Goal: Task Accomplishment & Management: Complete application form

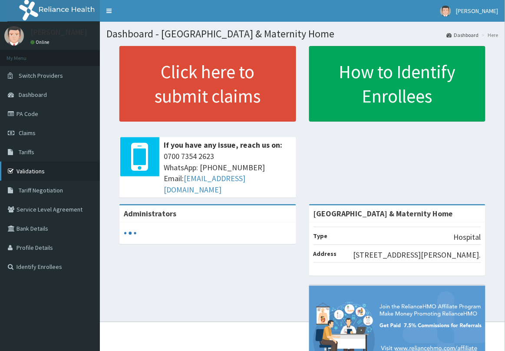
click at [42, 169] on link "Validations" at bounding box center [50, 171] width 100 height 19
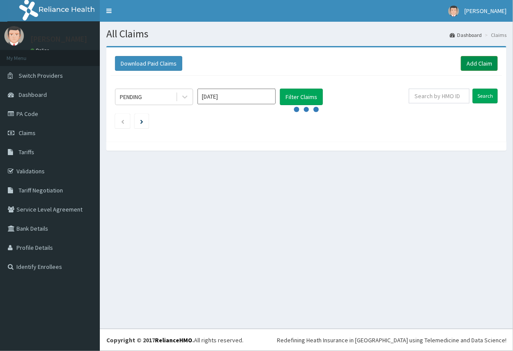
click at [476, 66] on link "Add Claim" at bounding box center [479, 63] width 37 height 15
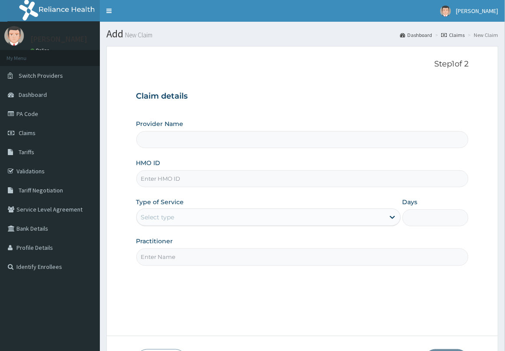
click at [185, 174] on input "HMO ID" at bounding box center [302, 178] width 333 height 17
paste input "FMC/11546/A"
type input "FMC/11546/A"
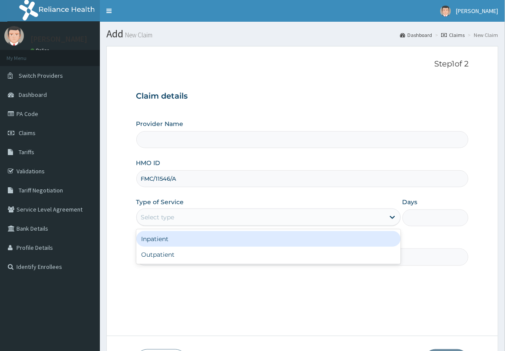
click at [198, 221] on div "Select type" at bounding box center [261, 217] width 248 height 14
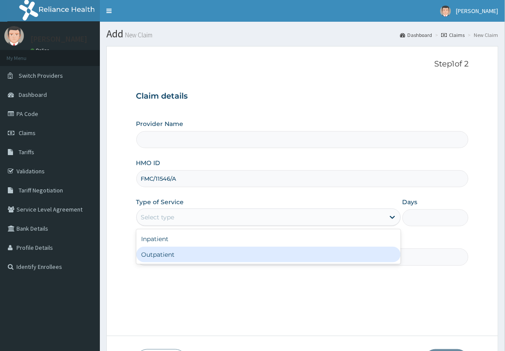
click at [190, 257] on div "Outpatient" at bounding box center [268, 255] width 264 height 16
type input "1"
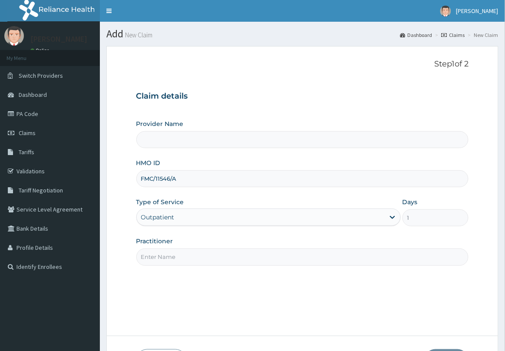
type input "[GEOGRAPHIC_DATA] & Maternity Home"
click at [190, 253] on input "Practitioner" at bounding box center [302, 256] width 333 height 17
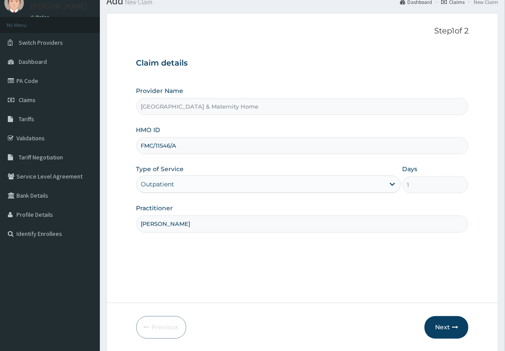
scroll to position [63, 0]
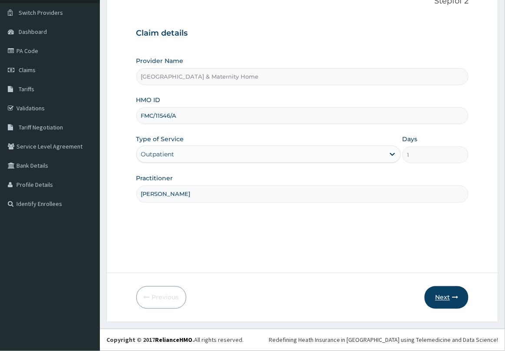
type input "DR BOLAJI"
click at [450, 302] on button "Next" at bounding box center [447, 297] width 44 height 23
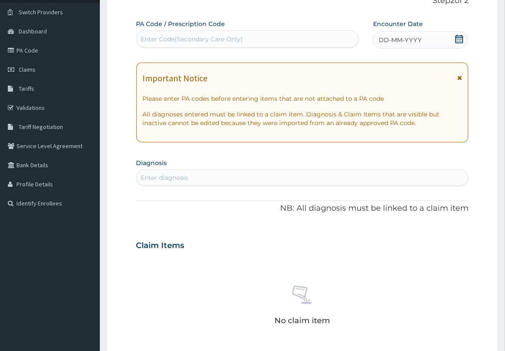
click at [461, 76] on icon at bounding box center [459, 78] width 5 height 6
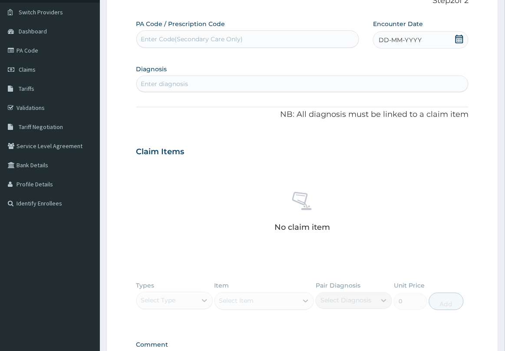
click at [461, 38] on icon at bounding box center [460, 39] width 8 height 9
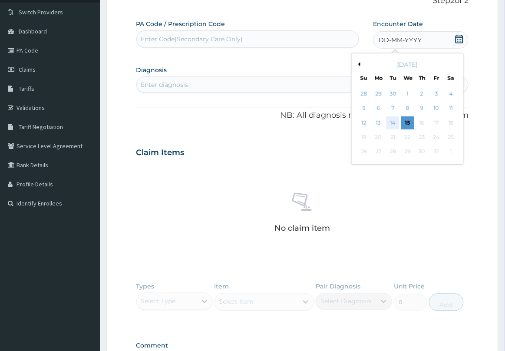
click at [397, 125] on div "14" at bounding box center [393, 122] width 13 height 13
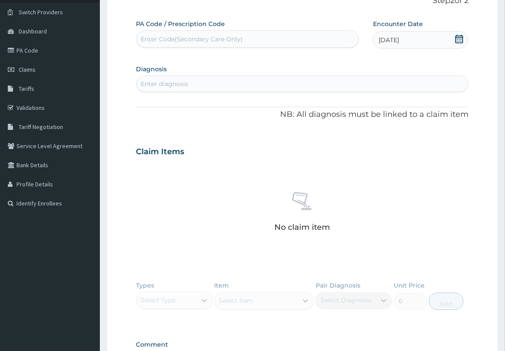
click at [326, 87] on div "Enter diagnosis" at bounding box center [303, 84] width 332 height 14
type input "RHINITIS"
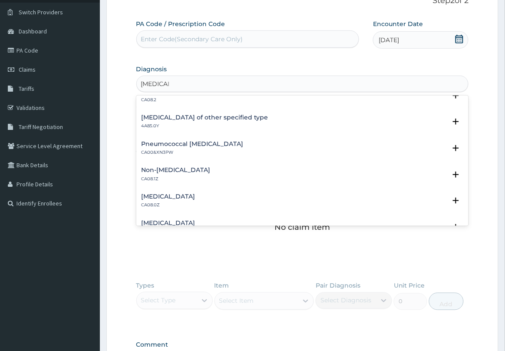
scroll to position [109, 0]
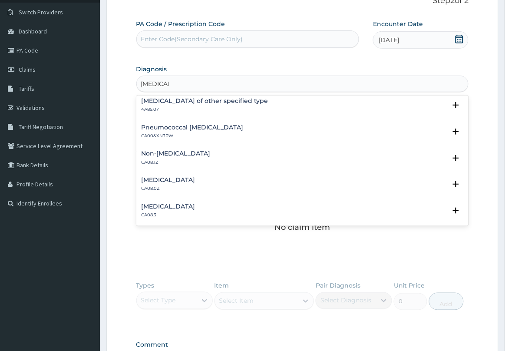
click at [195, 177] on h4 "Allergic rhinitis, unspecified" at bounding box center [169, 180] width 54 height 7
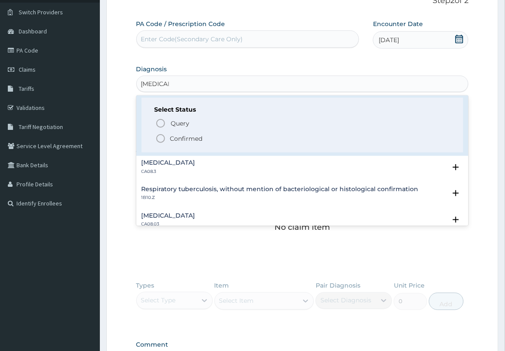
scroll to position [217, 0]
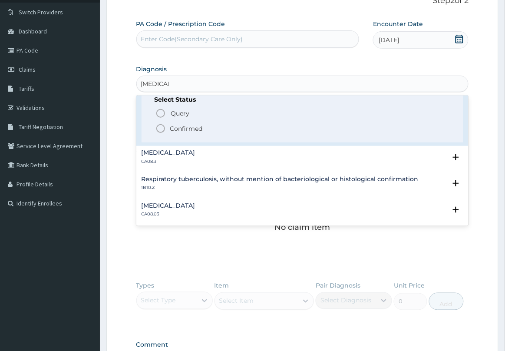
click at [162, 127] on icon "status option filled" at bounding box center [160, 128] width 10 height 10
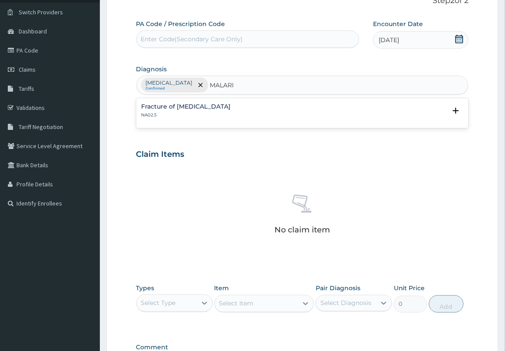
type input "MALARIA"
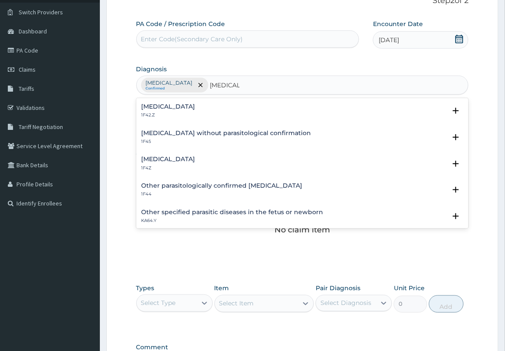
click at [195, 110] on h4 "Plasmodium malariae malaria without complication" at bounding box center [169, 106] width 54 height 7
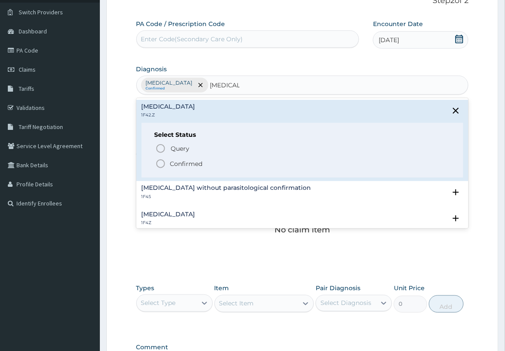
click at [176, 166] on p "Confirmed" at bounding box center [186, 163] width 33 height 9
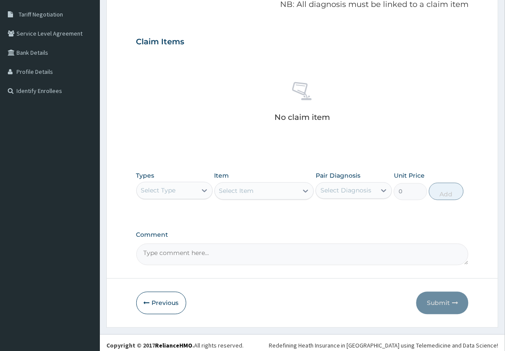
scroll to position [182, 0]
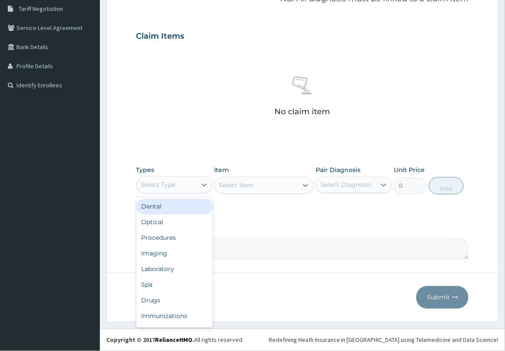
click at [195, 183] on div "Select Type" at bounding box center [167, 185] width 60 height 14
click at [172, 306] on div "Drugs" at bounding box center [174, 301] width 76 height 16
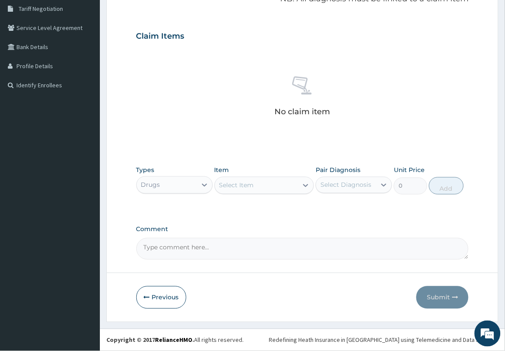
scroll to position [0, 0]
click at [265, 189] on div "Select Item" at bounding box center [256, 186] width 83 height 14
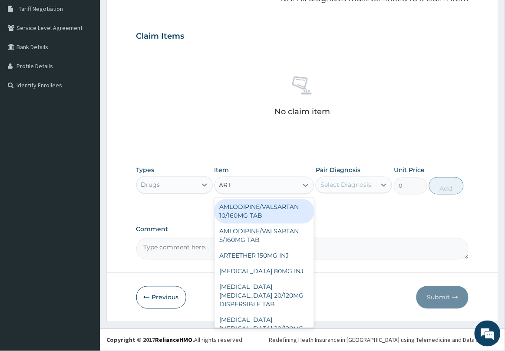
type input "ARTE"
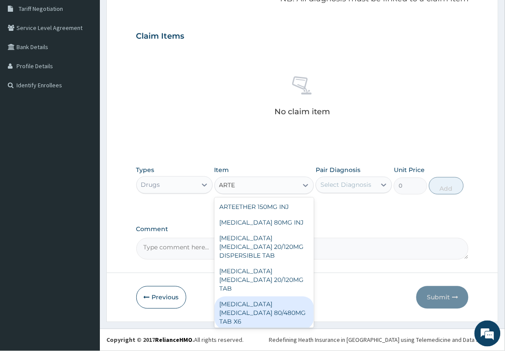
scroll to position [54, 0]
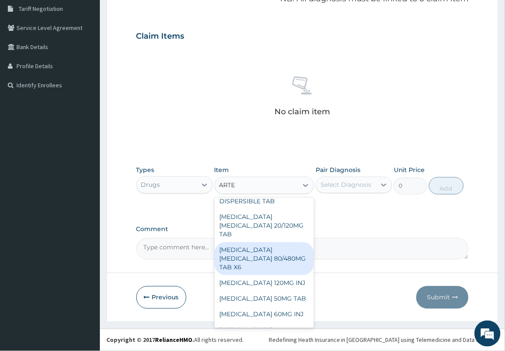
click at [271, 268] on div "ARTEMETHER LUMEFANTRINE 80/480MG TAB X6" at bounding box center [265, 258] width 100 height 33
type input "262.5"
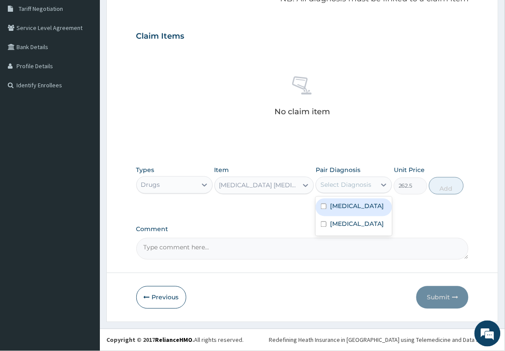
click at [353, 183] on div "Select Diagnosis" at bounding box center [346, 185] width 51 height 9
click at [351, 205] on label "Allergic rhinitis, unspecified" at bounding box center [357, 206] width 54 height 9
click at [325, 209] on input "checkbox" at bounding box center [324, 207] width 6 height 6
checkbox input "false"
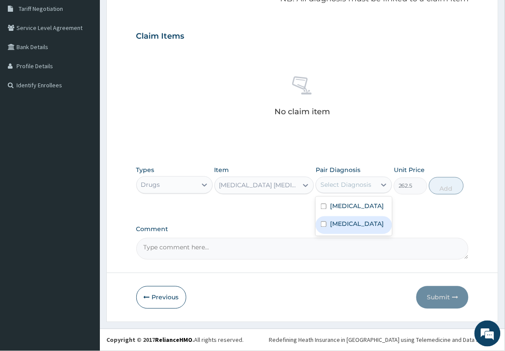
click at [344, 228] on label "Plasmodium malariae malaria without complication" at bounding box center [357, 224] width 54 height 9
checkbox input "true"
click at [455, 187] on button "Add" at bounding box center [446, 185] width 35 height 17
type input "0"
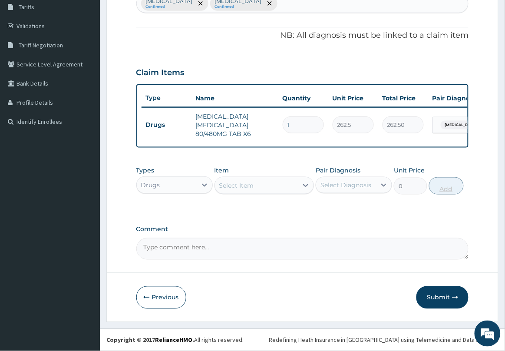
scroll to position [152, 0]
type input "0.00"
type input "6"
type input "1575.00"
type input "6"
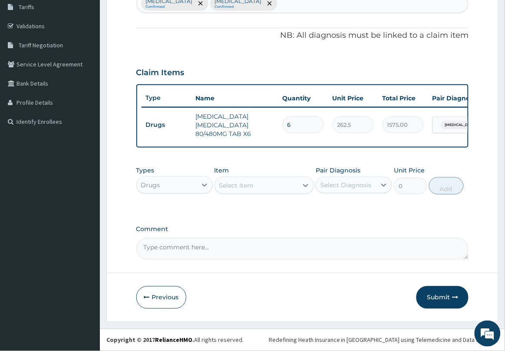
click at [298, 189] on div "Select Item" at bounding box center [256, 186] width 83 height 14
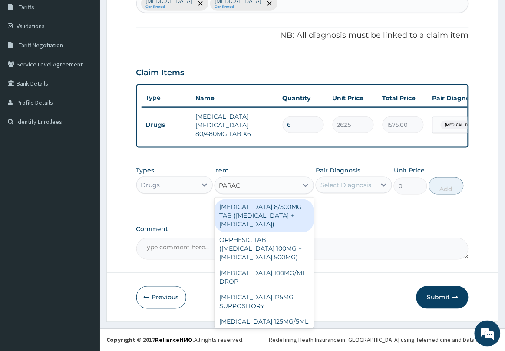
type input "PARACE"
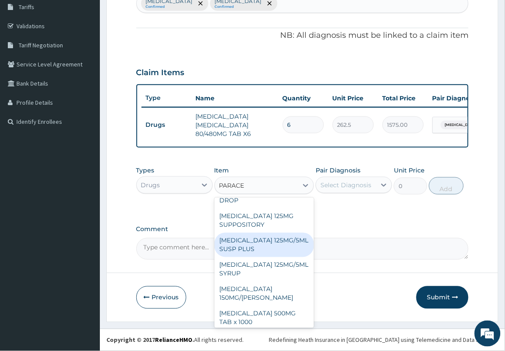
scroll to position [109, 0]
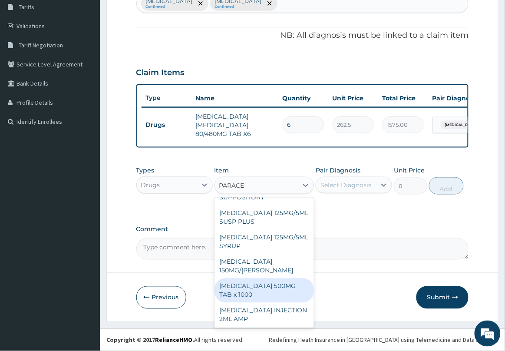
click at [275, 294] on div "PARACETAMOL 500MG TAB x 1000" at bounding box center [265, 290] width 100 height 24
type input "11.025"
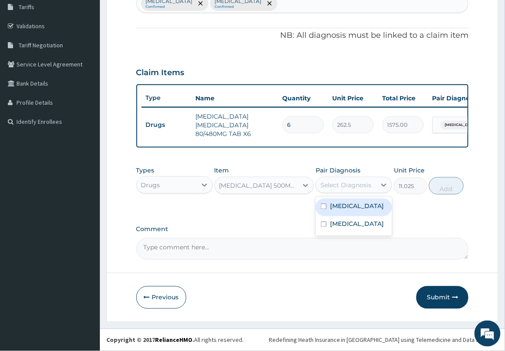
click at [348, 185] on div "Select Diagnosis" at bounding box center [346, 185] width 51 height 9
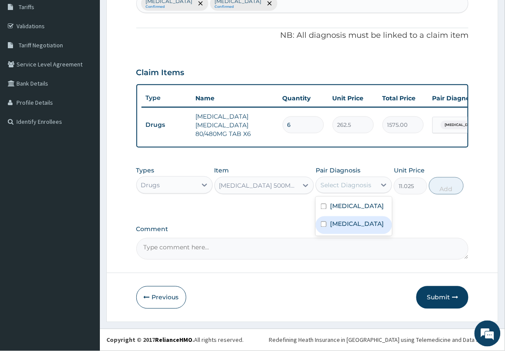
click at [350, 228] on label "Plasmodium malariae malaria without complication" at bounding box center [357, 224] width 54 height 9
checkbox input "true"
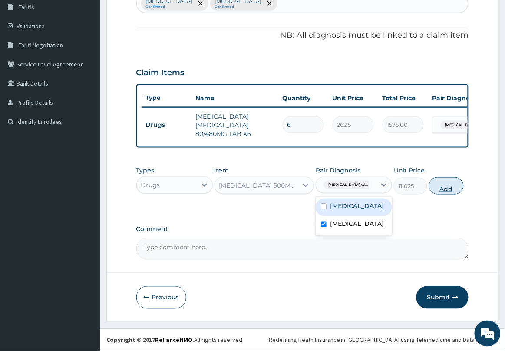
click at [452, 192] on button "Add" at bounding box center [446, 185] width 35 height 17
type input "0"
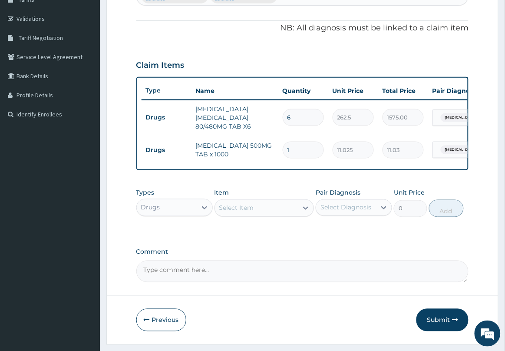
click at [304, 149] on input "1" at bounding box center [303, 150] width 41 height 17
type input "18"
type input "198.45"
type input "18"
click at [261, 212] on div "Select Item" at bounding box center [256, 208] width 83 height 14
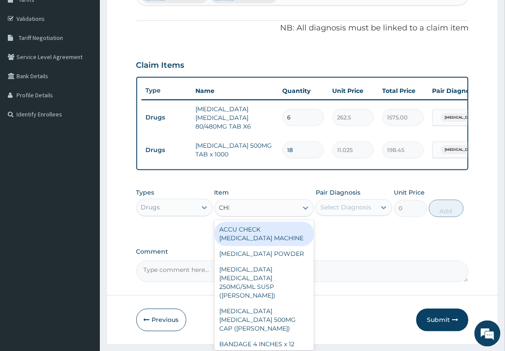
type input "CHLO"
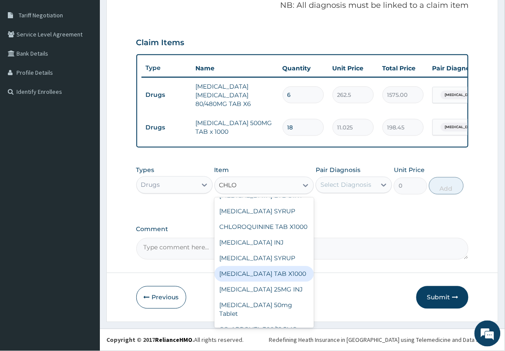
click at [274, 282] on div "CHLORPHENIRAMINE TAB X1000" at bounding box center [265, 274] width 100 height 16
type input "52.5"
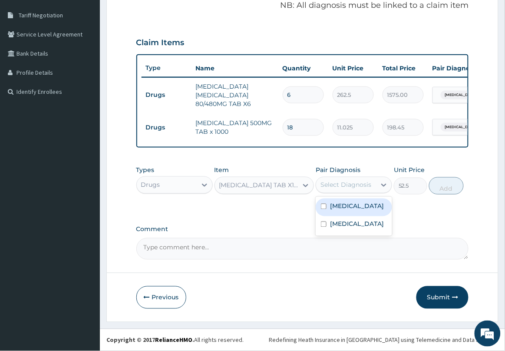
click at [364, 187] on div "Select Diagnosis" at bounding box center [346, 185] width 51 height 9
click at [353, 211] on label "Allergic rhinitis, unspecified" at bounding box center [357, 206] width 54 height 9
checkbox input "true"
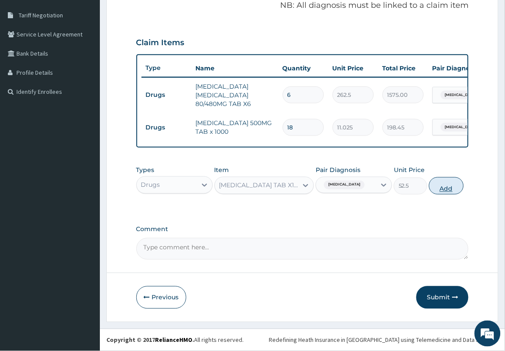
click at [443, 179] on button "Add" at bounding box center [446, 185] width 35 height 17
type input "0"
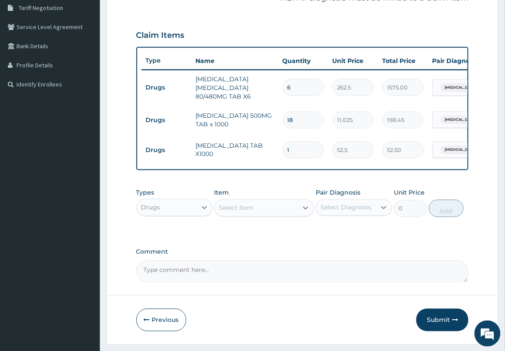
type input "0.00"
type input "3"
type input "157.50"
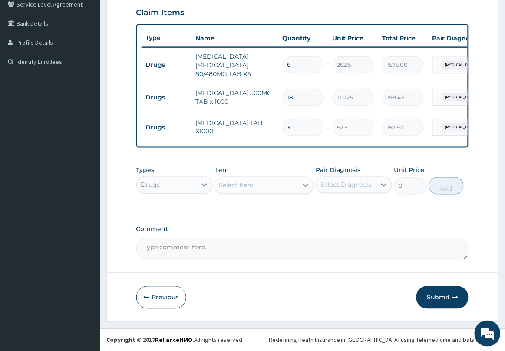
scroll to position [212, 0]
type input "3"
click at [201, 185] on icon at bounding box center [204, 185] width 9 height 9
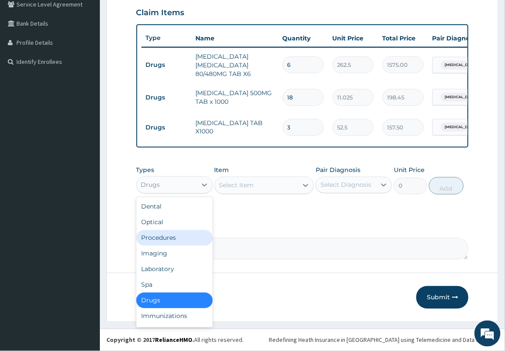
click at [163, 242] on div "Procedures" at bounding box center [174, 238] width 76 height 16
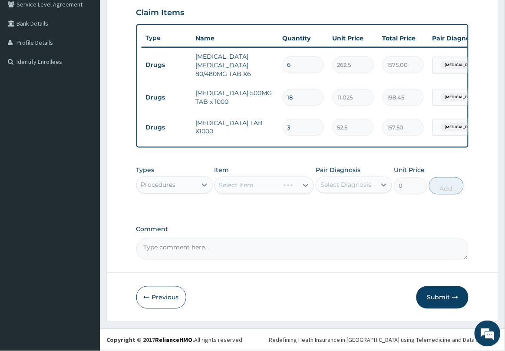
click at [258, 185] on div "Select Item" at bounding box center [265, 185] width 100 height 17
click at [258, 185] on div "Select Item" at bounding box center [256, 186] width 83 height 14
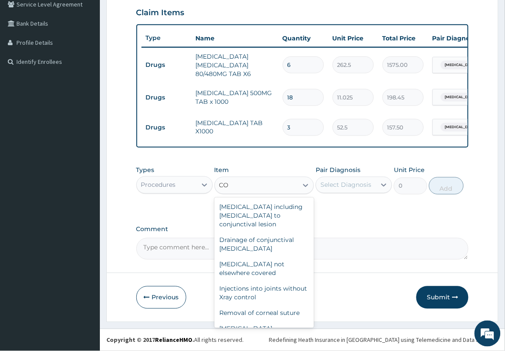
type input "C"
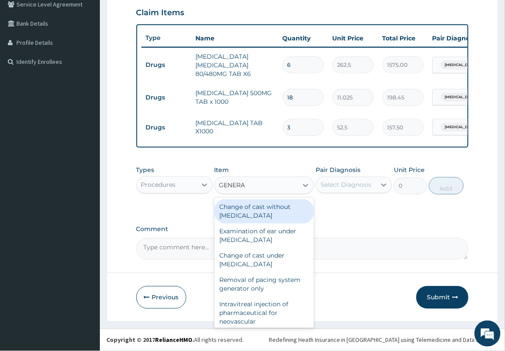
type input "GENERAL"
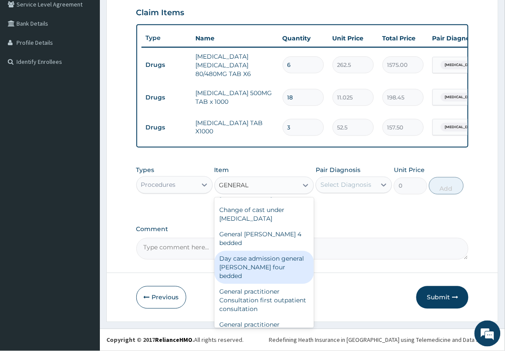
scroll to position [54, 0]
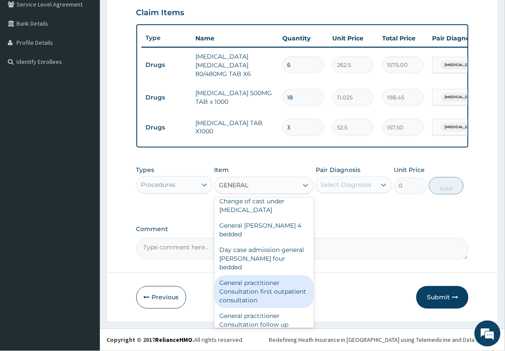
click at [272, 281] on div "General practitioner Consultation first outpatient consultation" at bounding box center [265, 291] width 100 height 33
type input "2500"
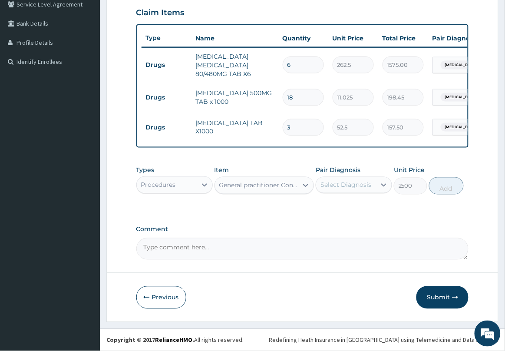
click at [367, 188] on div "Select Diagnosis" at bounding box center [346, 185] width 51 height 9
click at [356, 211] on label "Allergic rhinitis, unspecified" at bounding box center [357, 206] width 54 height 9
checkbox input "true"
click at [443, 186] on button "Add" at bounding box center [446, 185] width 35 height 17
type input "0"
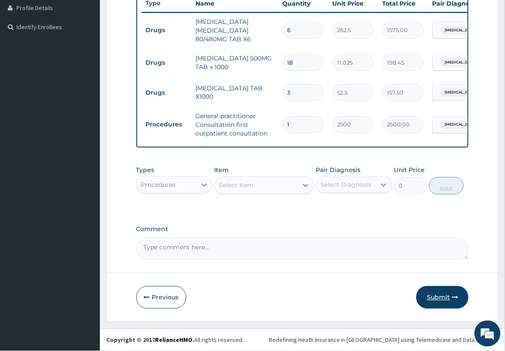
click at [433, 295] on button "Submit" at bounding box center [443, 297] width 52 height 23
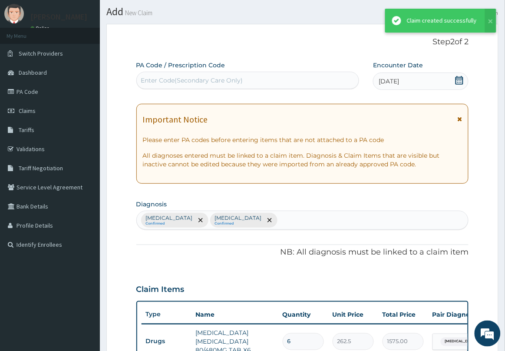
scroll to position [247, 0]
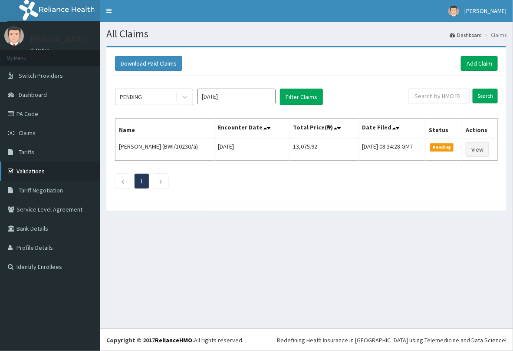
click at [35, 167] on link "Validations" at bounding box center [50, 171] width 100 height 19
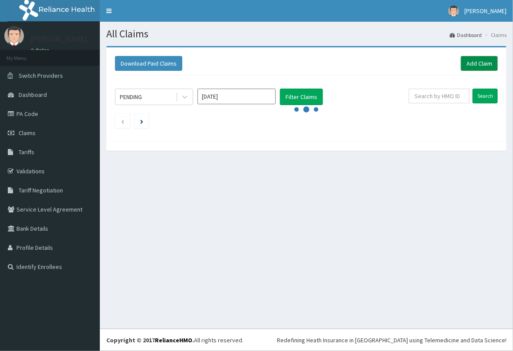
click at [484, 60] on link "Add Claim" at bounding box center [479, 63] width 37 height 15
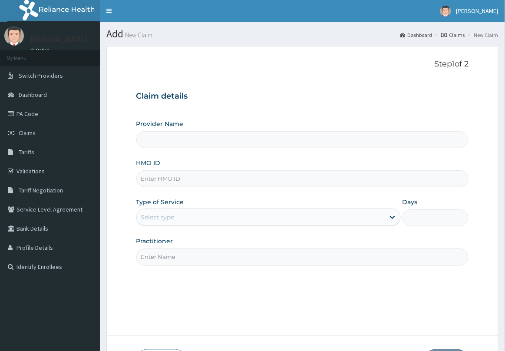
click at [166, 140] on input "Provider Name" at bounding box center [302, 139] width 333 height 17
click at [167, 177] on input "HMO ID" at bounding box center [302, 178] width 333 height 17
paste input "PNS/10134/A"
type input "PNS/10134/A"
click at [198, 218] on div "Select type" at bounding box center [261, 217] width 248 height 14
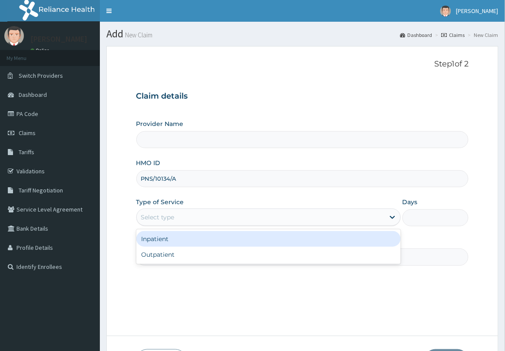
type input "Delta Crown Hospital & Maternity Home"
click at [188, 239] on div "Inpatient" at bounding box center [268, 239] width 264 height 16
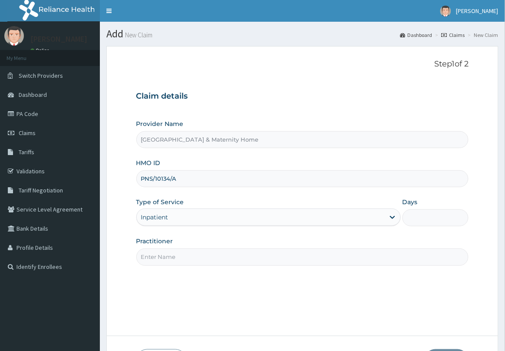
drag, startPoint x: 193, startPoint y: 227, endPoint x: 195, endPoint y: 222, distance: 4.9
click at [194, 226] on div "Type of Service Inpatient" at bounding box center [268, 212] width 264 height 29
click at [196, 219] on div "Inpatient" at bounding box center [261, 217] width 248 height 14
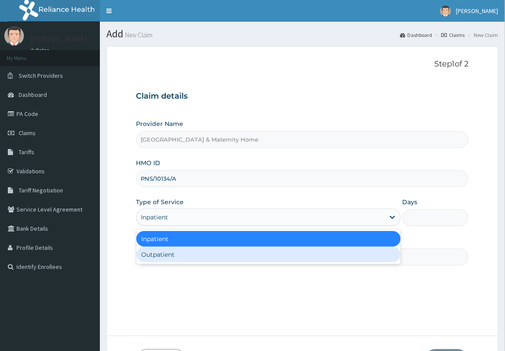
click at [183, 253] on div "Outpatient" at bounding box center [268, 255] width 264 height 16
type input "1"
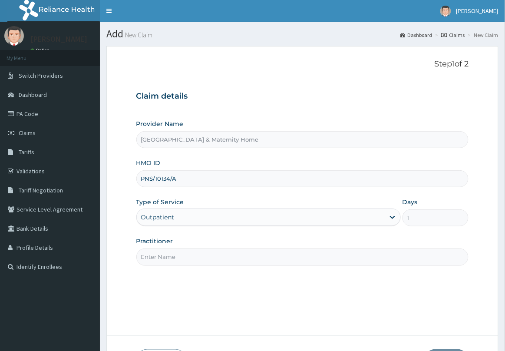
click at [183, 253] on input "Practitioner" at bounding box center [302, 256] width 333 height 17
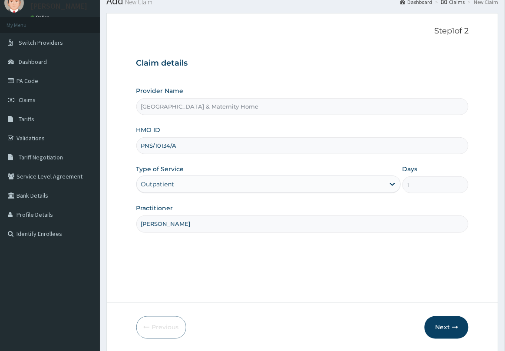
scroll to position [63, 0]
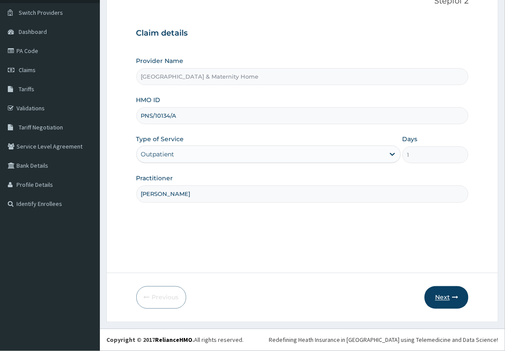
type input "DR BOLAJI"
click at [443, 301] on button "Next" at bounding box center [447, 297] width 44 height 23
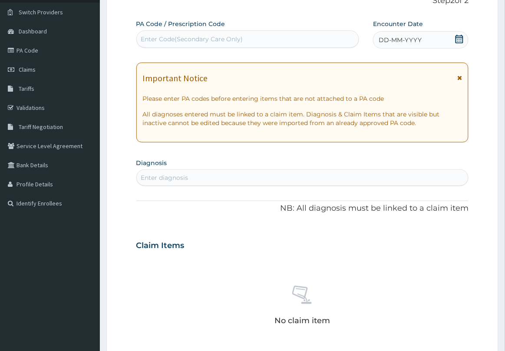
click at [461, 78] on icon at bounding box center [459, 78] width 5 height 6
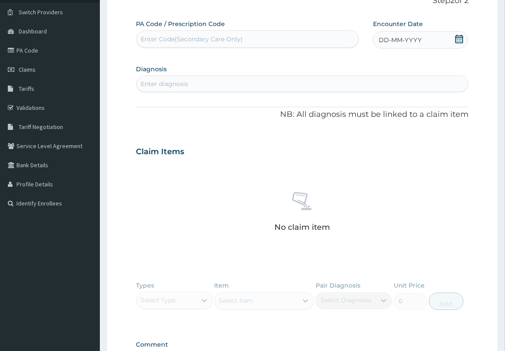
click at [457, 38] on icon at bounding box center [459, 39] width 9 height 9
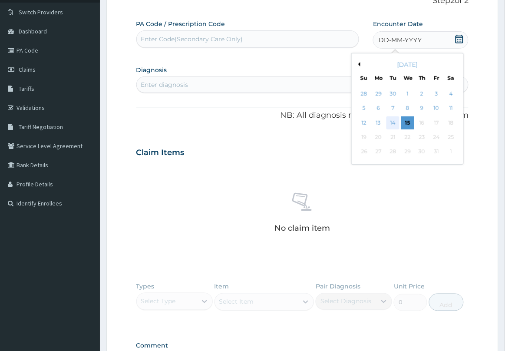
click at [396, 124] on div "14" at bounding box center [393, 122] width 13 height 13
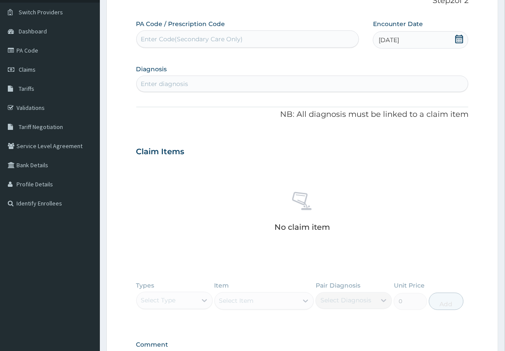
click at [263, 87] on div "Enter diagnosis" at bounding box center [303, 84] width 332 height 14
type input "MALARIA"
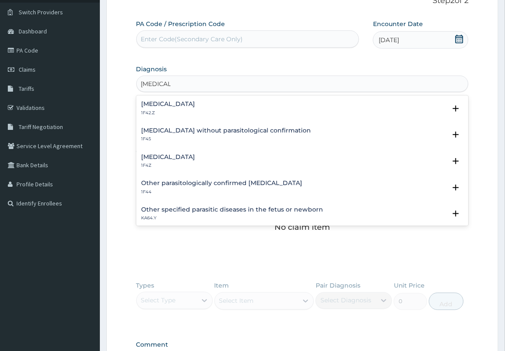
click at [195, 109] on div "Plasmodium malariae malaria without complication 1F42.Z" at bounding box center [169, 108] width 54 height 15
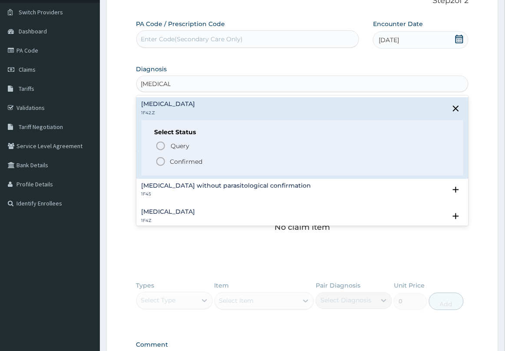
click at [183, 154] on div "Query Query covers suspected (?), Keep in view (kiv), Ruled out (r/o) Confirmed" at bounding box center [303, 153] width 296 height 26
click at [179, 166] on span "Confirmed" at bounding box center [302, 161] width 295 height 10
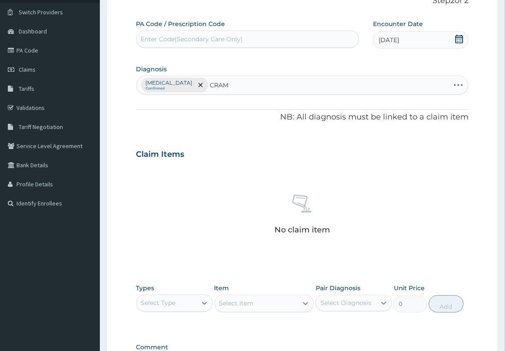
type input "CRAMP"
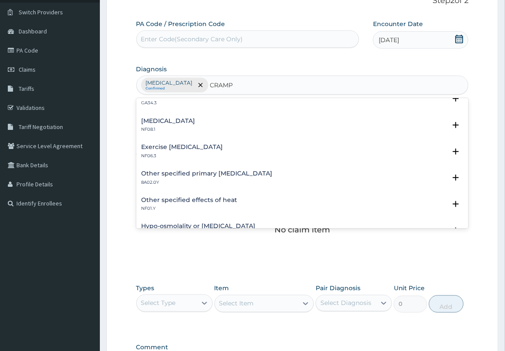
scroll to position [109, 0]
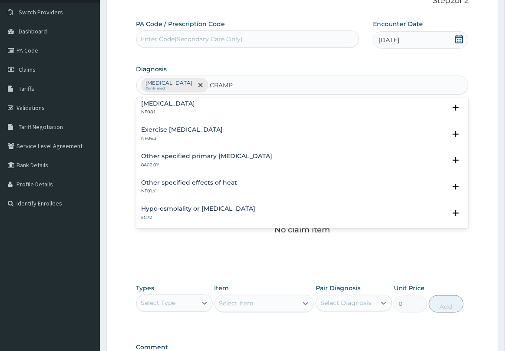
click at [182, 130] on h4 "Exercise muscle cramp" at bounding box center [183, 129] width 82 height 7
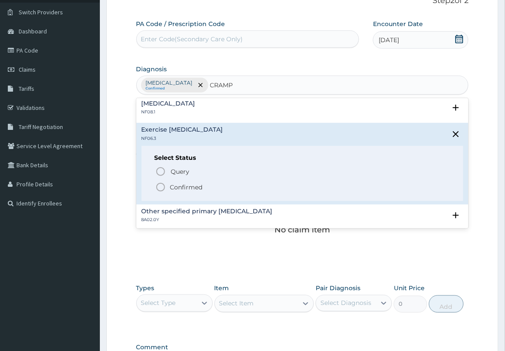
click at [164, 183] on icon "status option filled" at bounding box center [160, 187] width 10 height 10
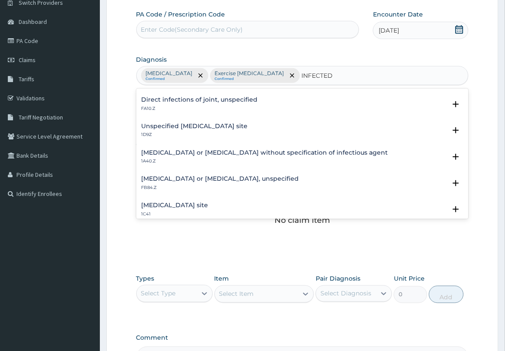
scroll to position [0, 0]
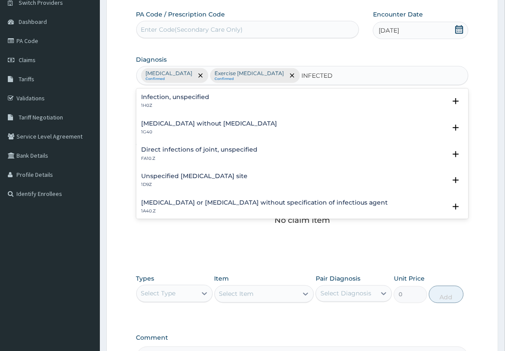
click at [201, 97] on h4 "Infection, unspecified" at bounding box center [176, 97] width 68 height 7
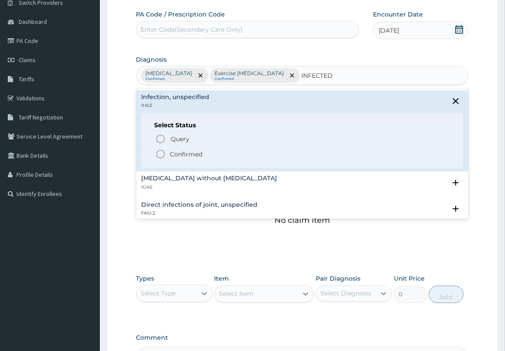
click at [253, 188] on div "Sepsis without septic shock 1G40" at bounding box center [303, 182] width 322 height 15
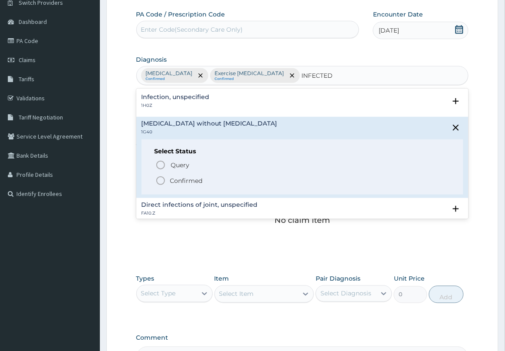
click at [228, 99] on div "Infection, unspecified 1H0Z" at bounding box center [303, 101] width 322 height 15
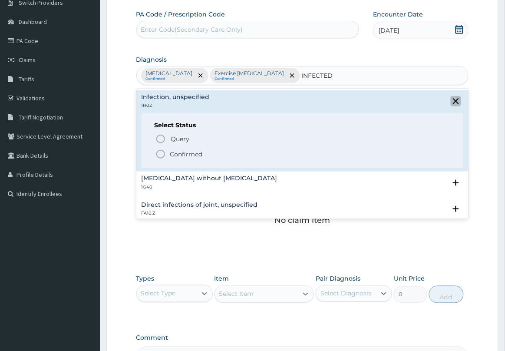
click at [453, 102] on icon "close select status" at bounding box center [456, 101] width 6 height 6
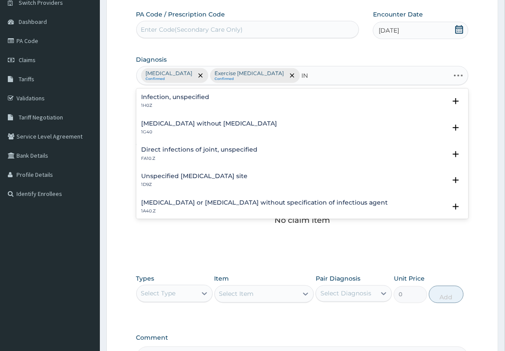
type input "I"
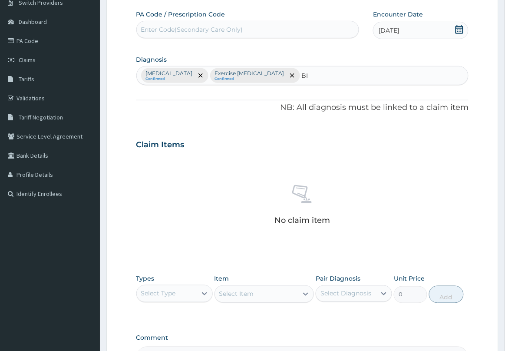
type input "B"
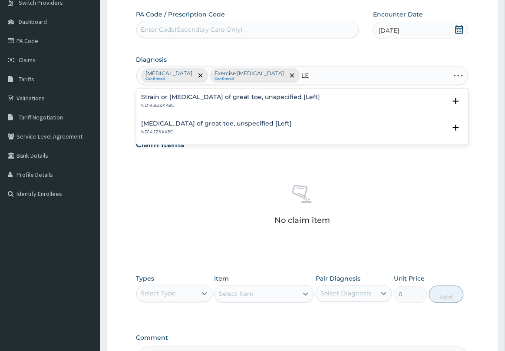
type input "L"
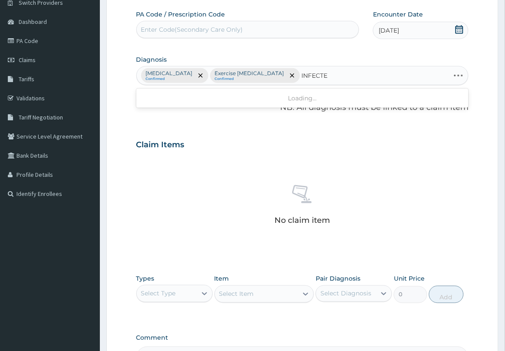
type input "INFECTED"
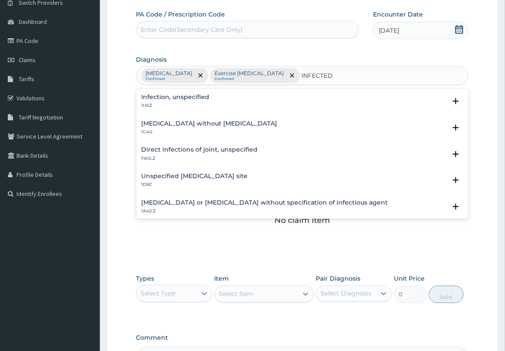
click at [183, 98] on h4 "Infection, unspecified" at bounding box center [176, 97] width 68 height 7
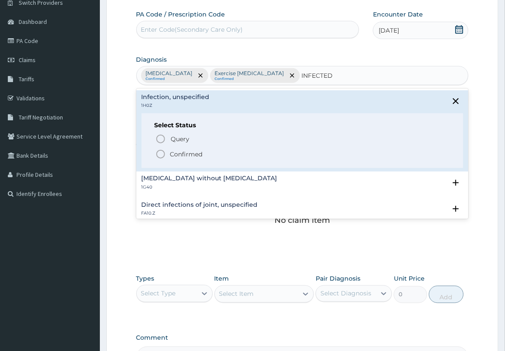
click at [163, 155] on icon "status option filled" at bounding box center [160, 154] width 10 height 10
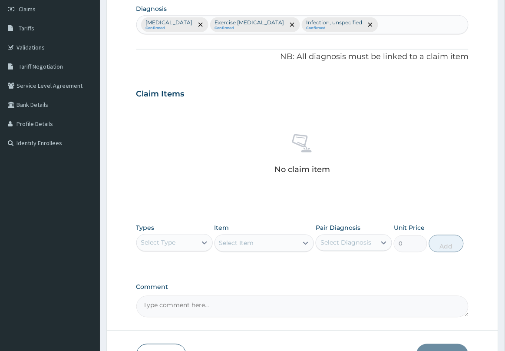
scroll to position [182, 0]
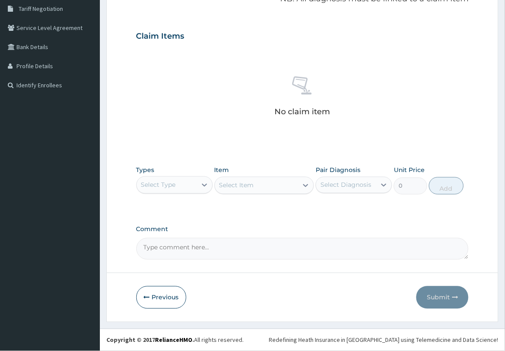
click at [191, 185] on div "Select Type" at bounding box center [167, 185] width 60 height 14
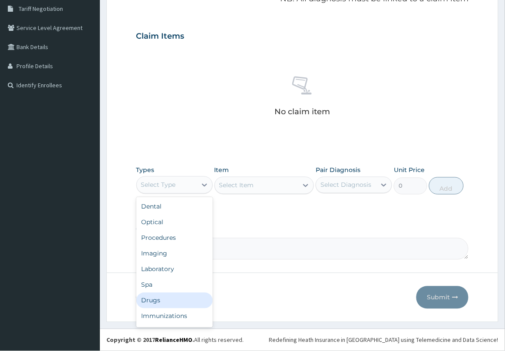
click at [170, 299] on div "Drugs" at bounding box center [174, 301] width 76 height 16
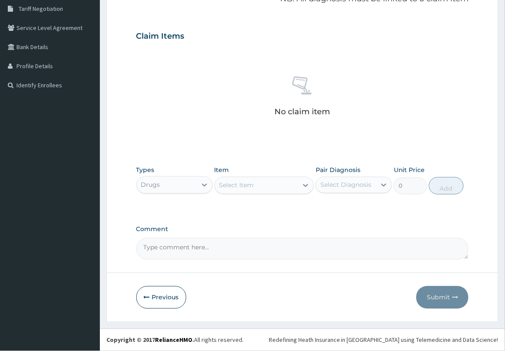
click at [285, 188] on div "Select Item" at bounding box center [256, 186] width 83 height 14
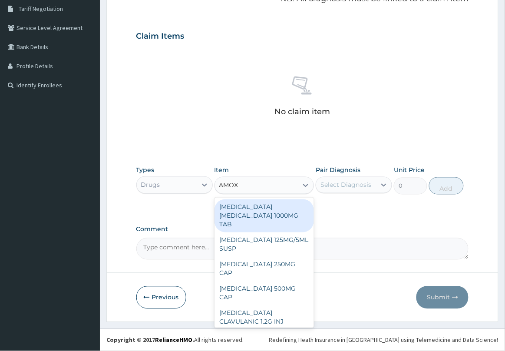
type input "AMOXI"
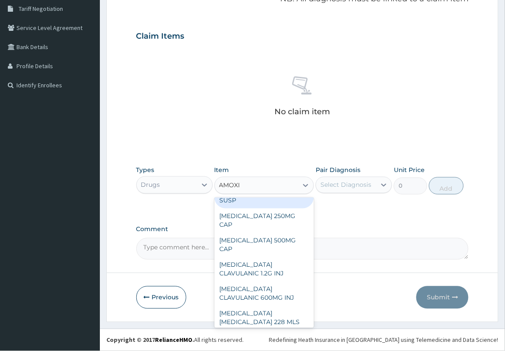
scroll to position [109, 0]
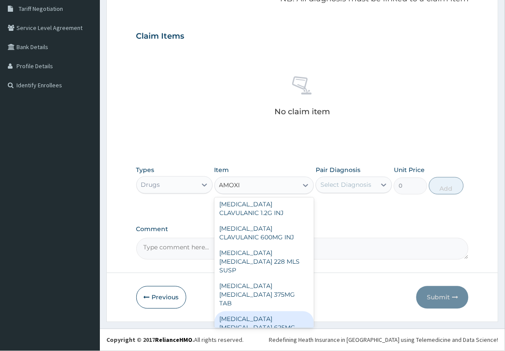
click at [289, 311] on div "AMOXICILLIN CLAVULANIC ACID 625MG TAB" at bounding box center [265, 327] width 100 height 33
type input "140.62503"
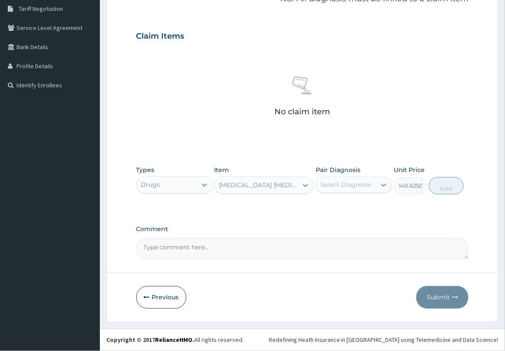
click at [362, 183] on div "Select Diagnosis" at bounding box center [346, 185] width 51 height 9
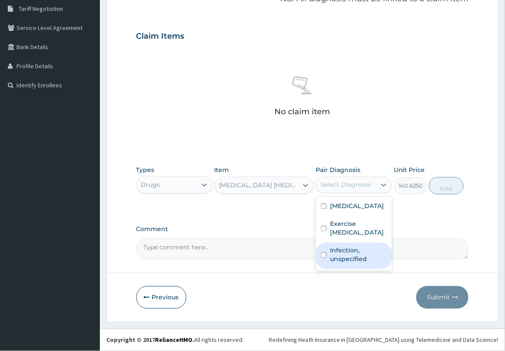
click at [354, 264] on label "Infection, unspecified" at bounding box center [358, 254] width 57 height 17
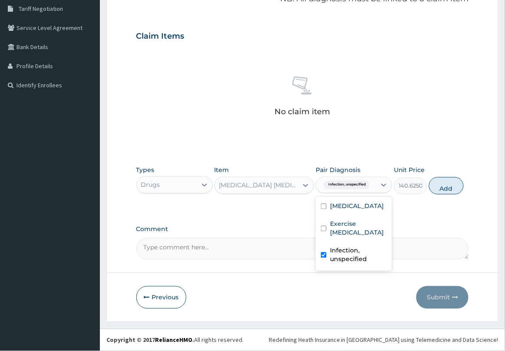
checkbox input "true"
click at [448, 185] on button "Add" at bounding box center [446, 185] width 35 height 17
type input "0"
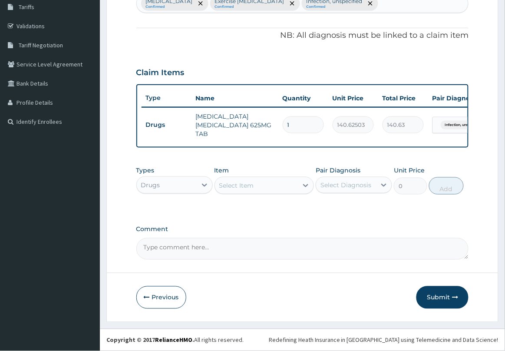
type input "10"
type input "1406.25"
type input "10"
click at [288, 187] on div "Select Item" at bounding box center [256, 186] width 83 height 14
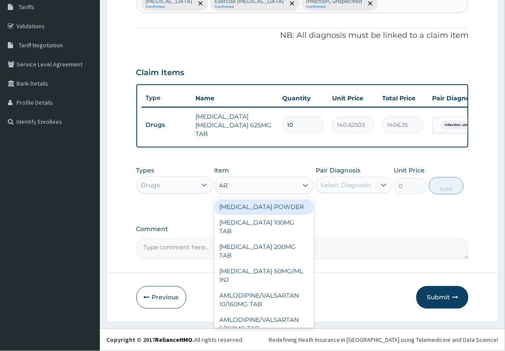
type input "ARTE"
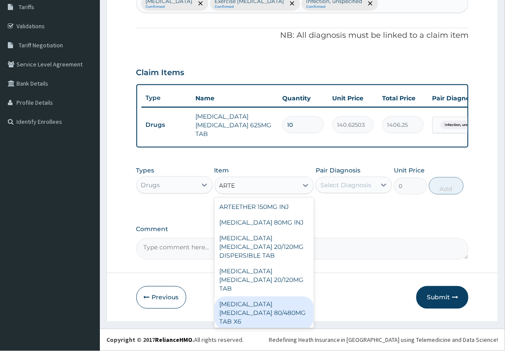
click at [251, 309] on div "ARTEMETHER LUMEFANTRINE 80/480MG TAB X6" at bounding box center [265, 313] width 100 height 33
type input "262.5"
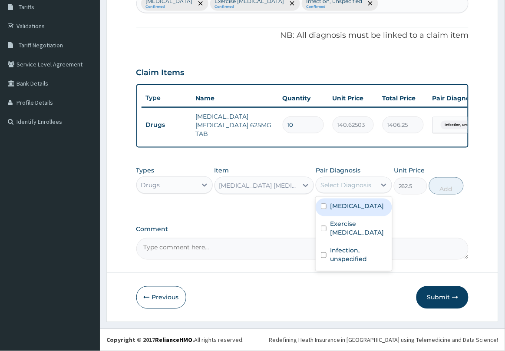
click at [359, 182] on div "Select Diagnosis" at bounding box center [346, 185] width 51 height 9
drag, startPoint x: 350, startPoint y: 228, endPoint x: 348, endPoint y: 224, distance: 5.2
click at [350, 211] on label "Plasmodium malariae malaria without complication" at bounding box center [357, 206] width 54 height 9
checkbox input "true"
click at [455, 182] on button "Add" at bounding box center [446, 185] width 35 height 17
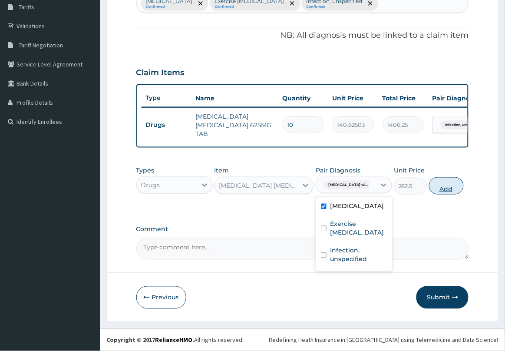
type input "0"
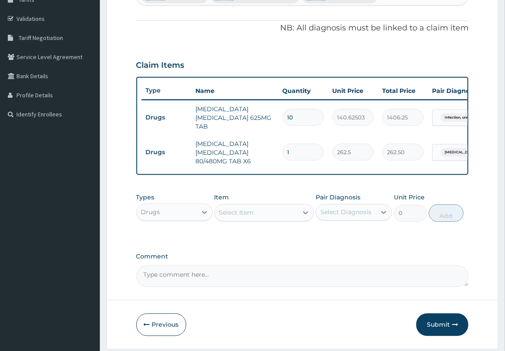
type input "0.00"
type input "6"
type input "1575.00"
type input "6"
click at [292, 218] on div "Select Item" at bounding box center [256, 213] width 83 height 14
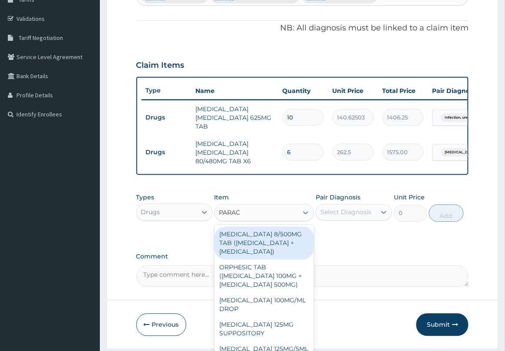
type input "PARACE"
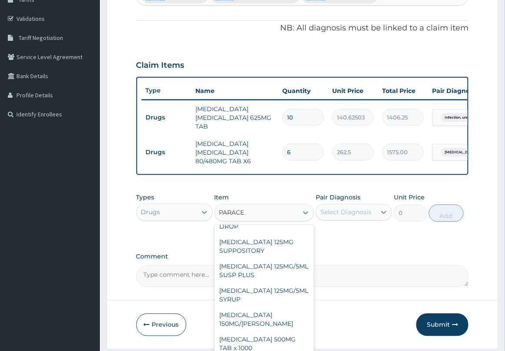
scroll to position [109, 0]
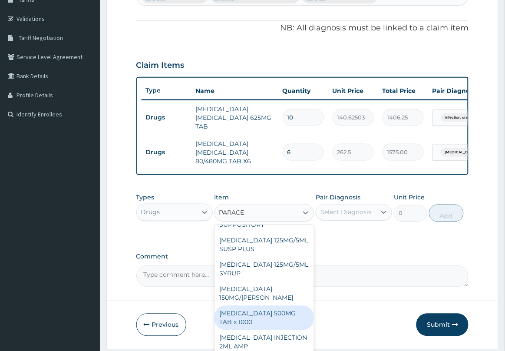
click at [283, 330] on div "PARACETAMOL 500MG TAB x 1000" at bounding box center [265, 318] width 100 height 24
type input "11.025"
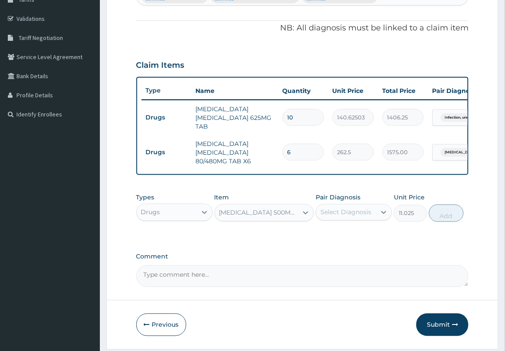
click at [349, 217] on div "Select Diagnosis" at bounding box center [346, 212] width 51 height 9
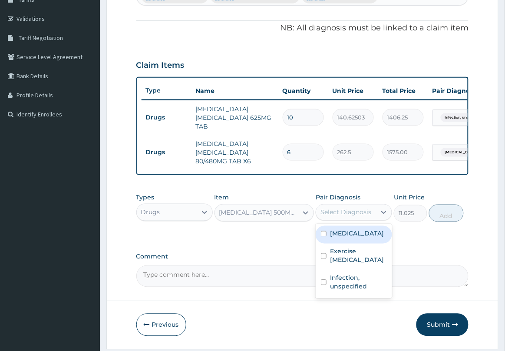
click at [355, 238] on label "Plasmodium malariae malaria without complication" at bounding box center [357, 233] width 54 height 9
checkbox input "true"
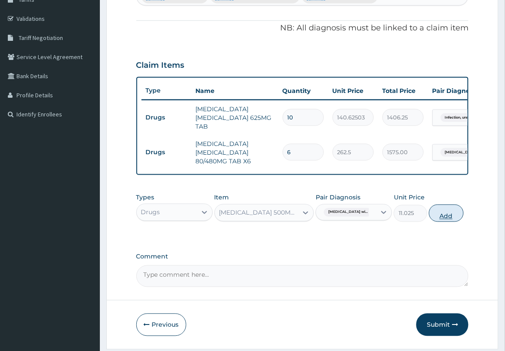
click at [455, 222] on button "Add" at bounding box center [446, 213] width 35 height 17
type input "0"
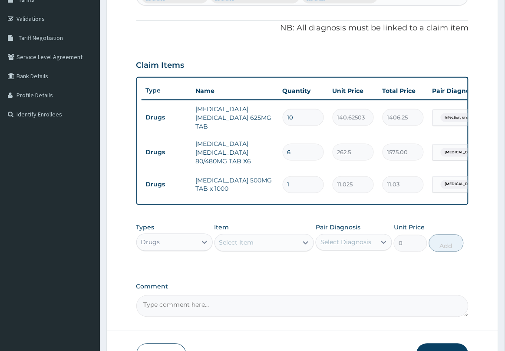
type input "18"
type input "198.45"
type input "18"
click at [287, 244] on div "Select Item" at bounding box center [256, 243] width 83 height 14
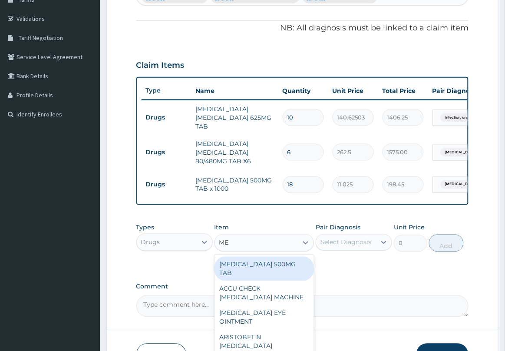
type input "M"
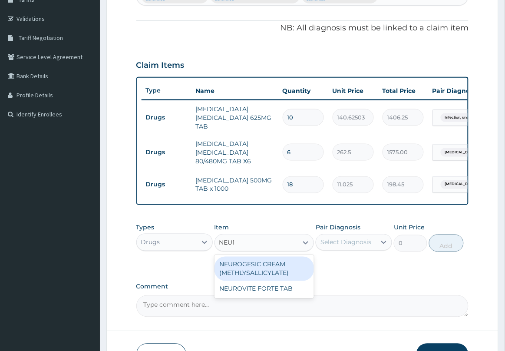
type input "NEURO"
drag, startPoint x: 259, startPoint y: 277, endPoint x: 272, endPoint y: 274, distance: 13.3
click at [261, 277] on div "NEUROGESIC CREAM (METHLYSALLICYLATE)" at bounding box center [265, 269] width 100 height 24
type input "1181.25"
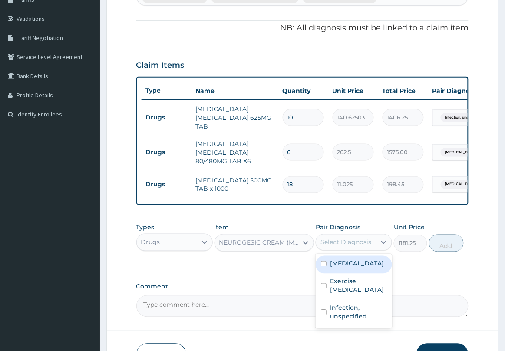
click at [358, 247] on div "Select Diagnosis" at bounding box center [346, 242] width 51 height 9
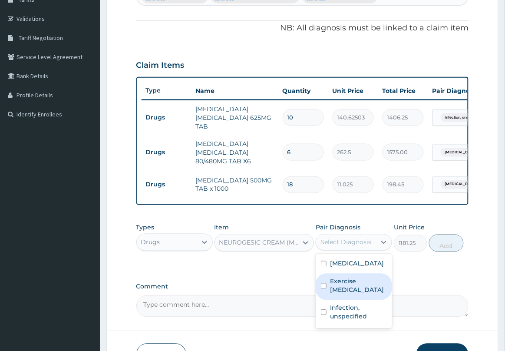
click at [355, 294] on label "Exercise muscle cramp" at bounding box center [358, 285] width 57 height 17
checkbox input "true"
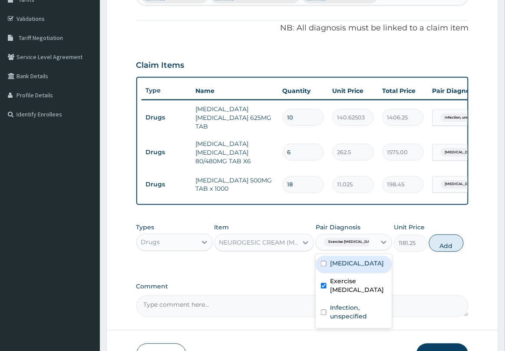
click at [450, 250] on button "Add" at bounding box center [446, 243] width 35 height 17
type input "0"
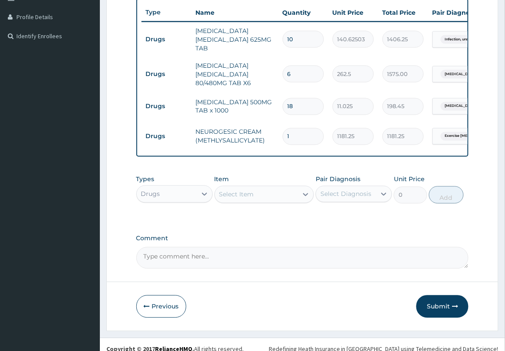
scroll to position [247, 0]
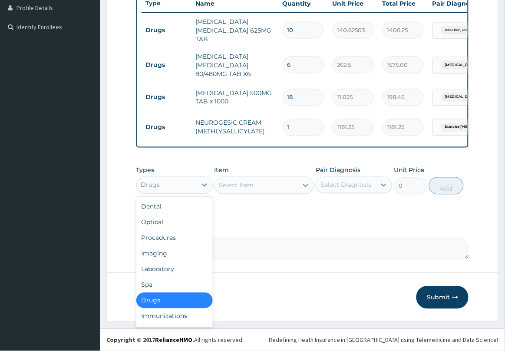
click at [191, 185] on div "Drugs" at bounding box center [167, 185] width 60 height 14
click at [174, 238] on div "Procedures" at bounding box center [174, 238] width 76 height 16
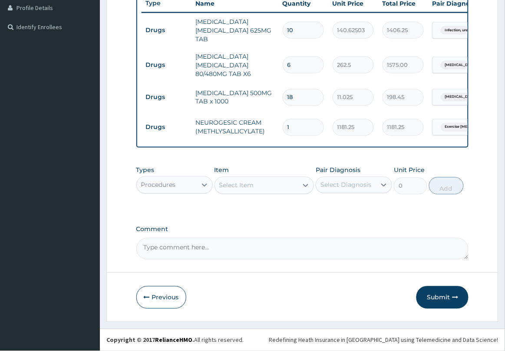
click at [255, 190] on div "Select Item" at bounding box center [256, 186] width 83 height 14
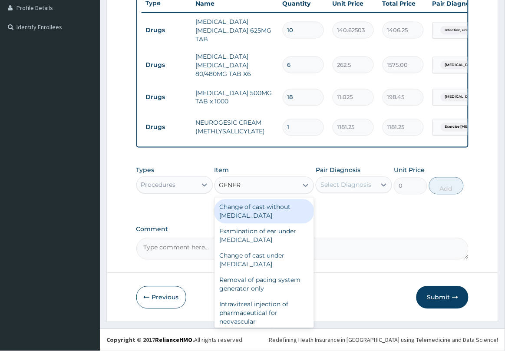
type input "GENERA"
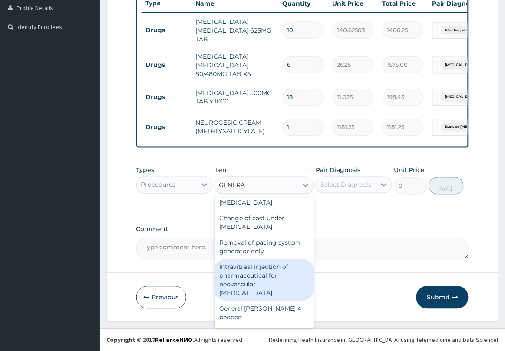
scroll to position [109, 0]
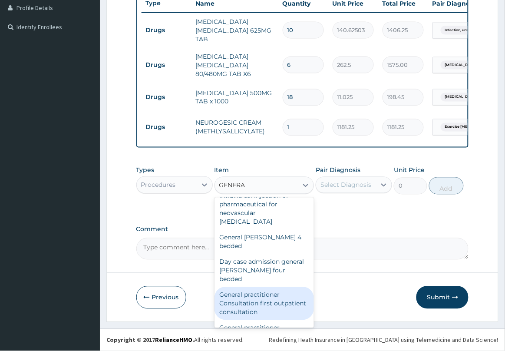
click at [278, 287] on div "General practitioner Consultation first outpatient consultation" at bounding box center [265, 303] width 100 height 33
type input "2500"
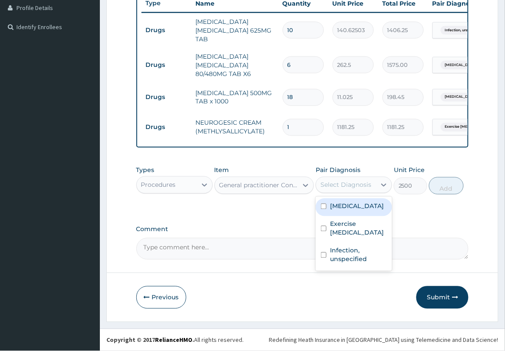
click at [368, 182] on div "Select Diagnosis" at bounding box center [346, 185] width 51 height 9
drag, startPoint x: 347, startPoint y: 216, endPoint x: 362, endPoint y: 216, distance: 14.3
click at [347, 211] on label "Plasmodium malariae malaria without complication" at bounding box center [357, 206] width 54 height 9
checkbox input "true"
click at [450, 190] on button "Add" at bounding box center [446, 185] width 35 height 17
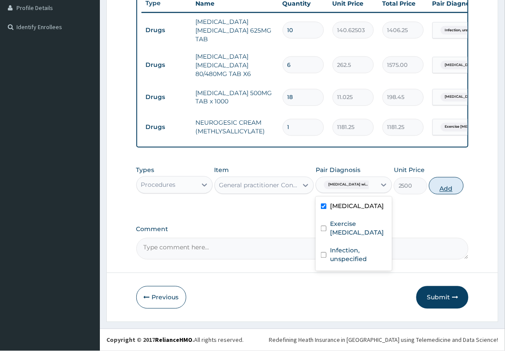
type input "0"
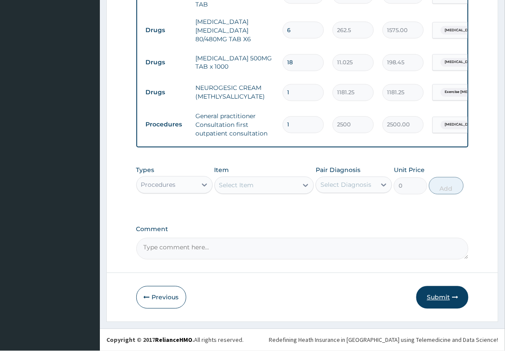
click at [444, 299] on button "Submit" at bounding box center [443, 297] width 52 height 23
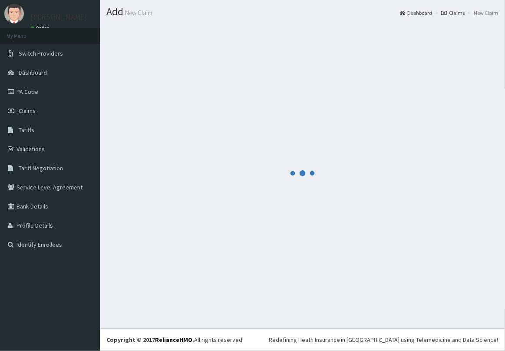
scroll to position [281, 0]
